Goal: Transaction & Acquisition: Book appointment/travel/reservation

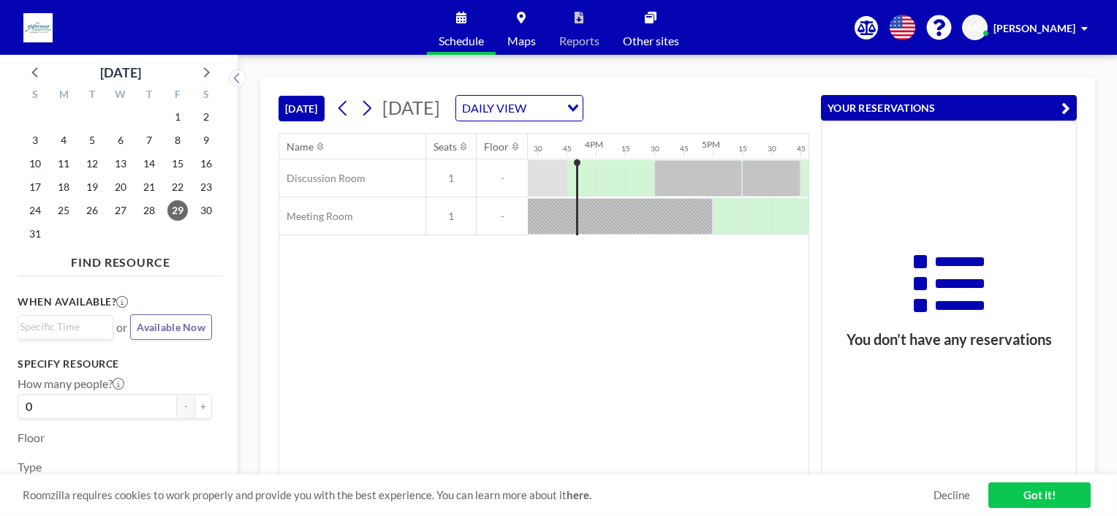
scroll to position [0, 1813]
click at [971, 491] on div "Roomzilla requires cookies to work properly and provide you with the best exper…" at bounding box center [558, 496] width 1117 height 42
click at [957, 496] on link "Decline" at bounding box center [952, 495] width 37 height 14
click at [1066, 492] on link "Got it!" at bounding box center [1040, 496] width 102 height 26
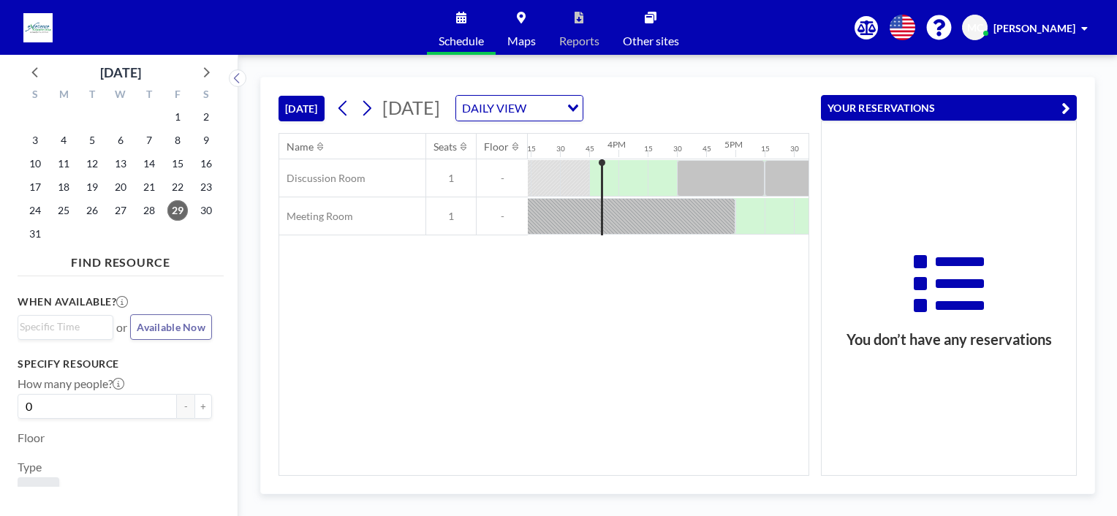
scroll to position [0, 1813]
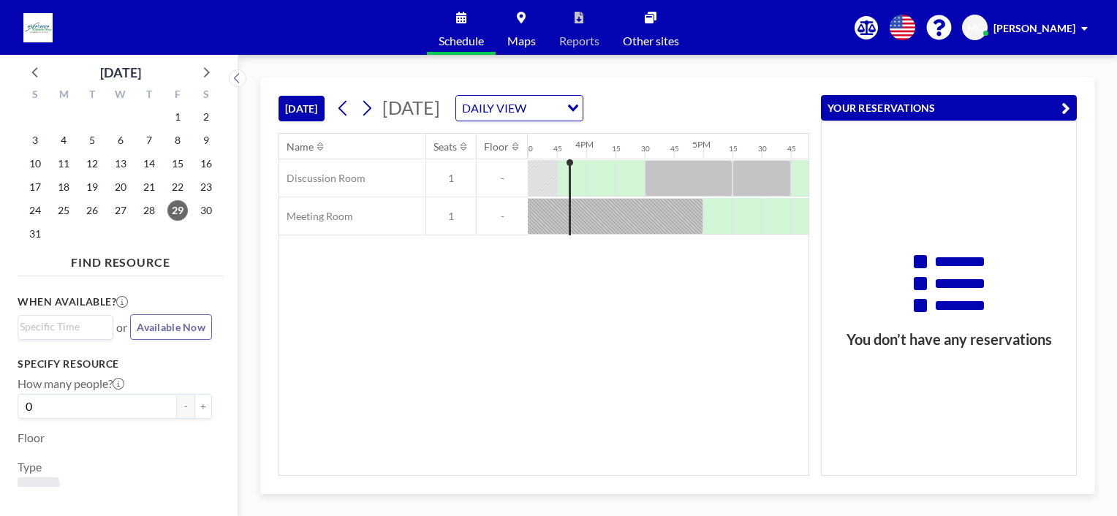
click at [1063, 105] on icon "button" at bounding box center [1066, 108] width 9 height 18
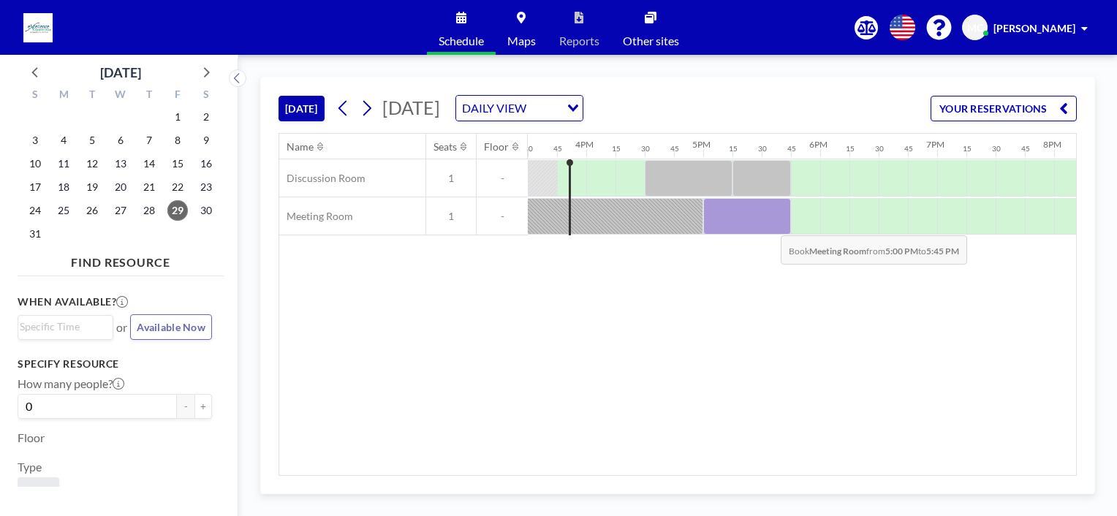
drag, startPoint x: 717, startPoint y: 219, endPoint x: 769, endPoint y: 224, distance: 52.9
click at [769, 224] on div at bounding box center [747, 216] width 88 height 37
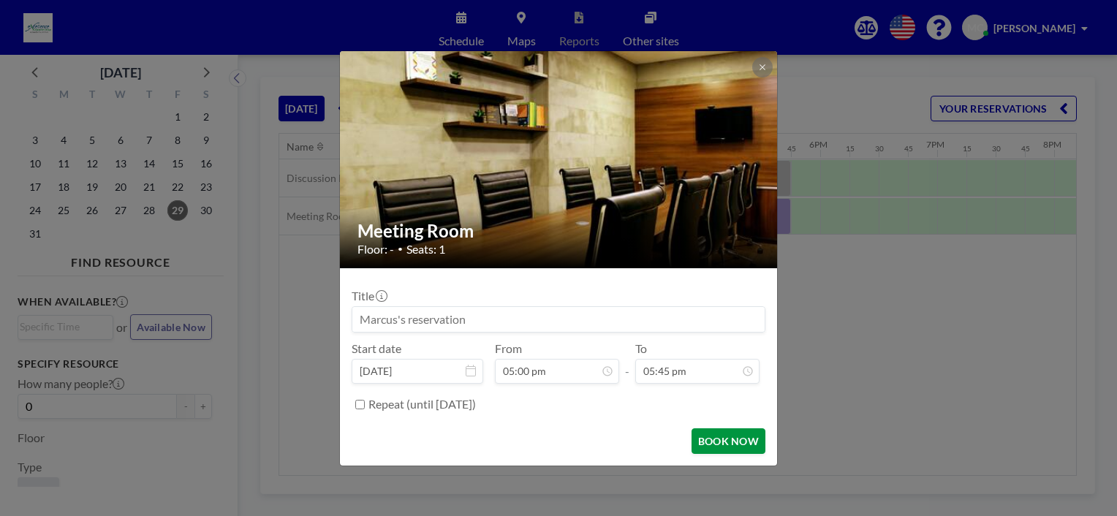
click at [736, 438] on button "BOOK NOW" at bounding box center [729, 441] width 74 height 26
